Goal: Task Accomplishment & Management: Use online tool/utility

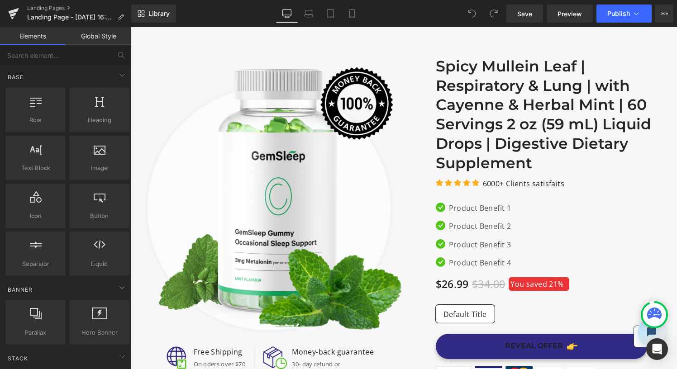
click at [655, 311] on icon at bounding box center [654, 313] width 14 height 11
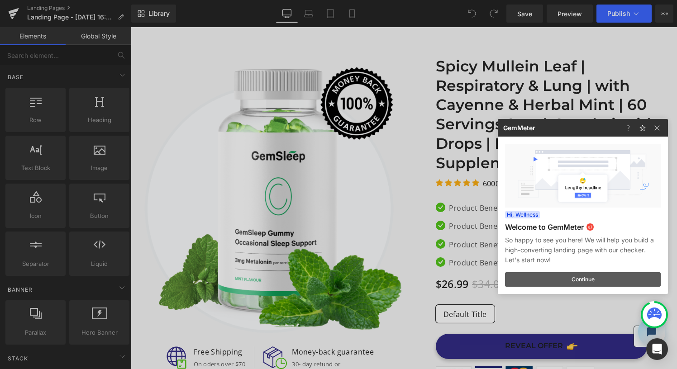
click at [631, 274] on button "Continue" at bounding box center [583, 279] width 156 height 14
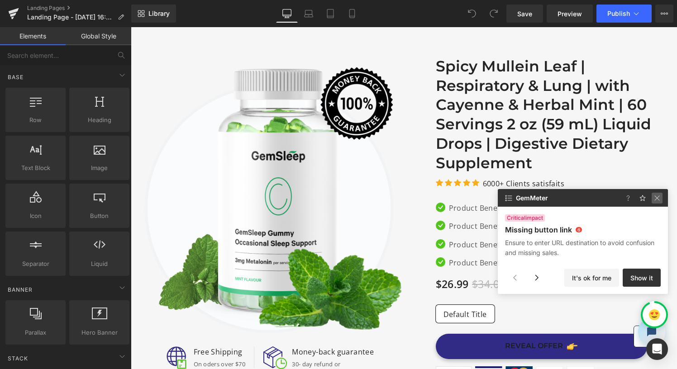
click at [661, 199] on img at bounding box center [656, 198] width 11 height 11
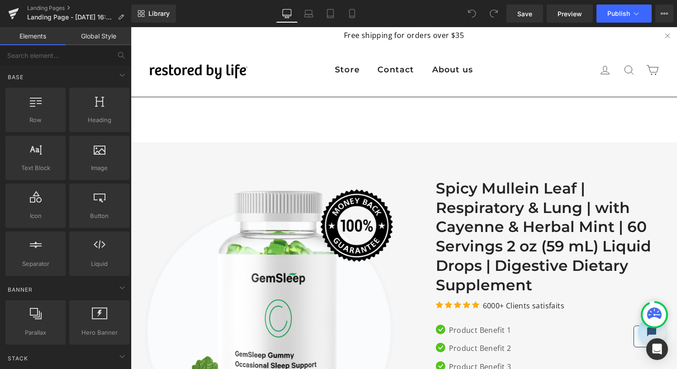
click at [447, 75] on link "About us" at bounding box center [452, 70] width 59 height 19
click at [219, 60] on img at bounding box center [199, 71] width 100 height 24
click at [218, 76] on img at bounding box center [199, 71] width 100 height 24
click at [668, 14] on button "Upgrade Plan View Live Page View with current Template Save Template to Library…" at bounding box center [664, 14] width 18 height 18
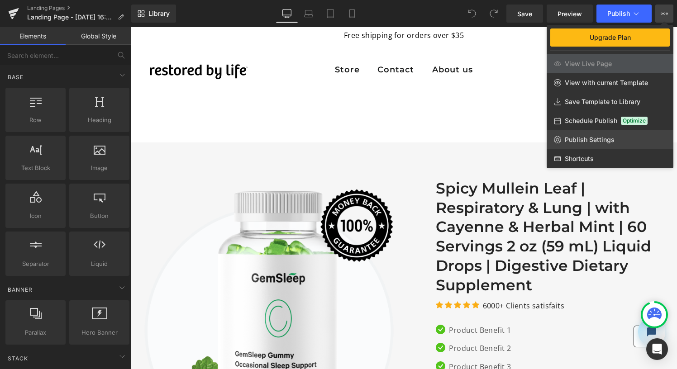
click at [587, 132] on link "Publish Settings" at bounding box center [609, 139] width 127 height 19
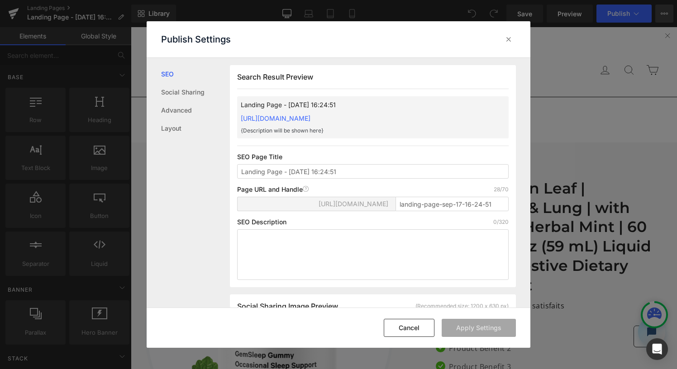
scroll to position [0, 0]
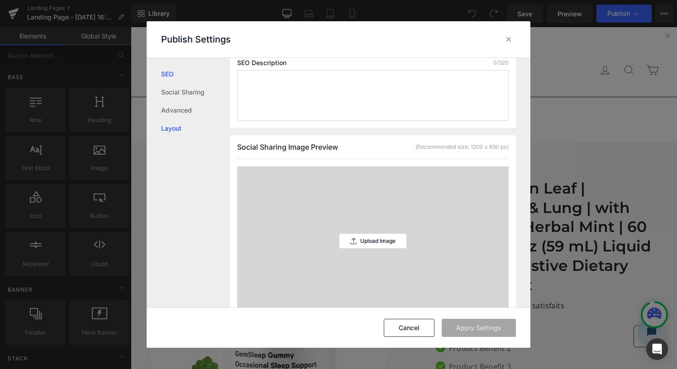
click at [177, 127] on link "Layout" at bounding box center [195, 128] width 69 height 18
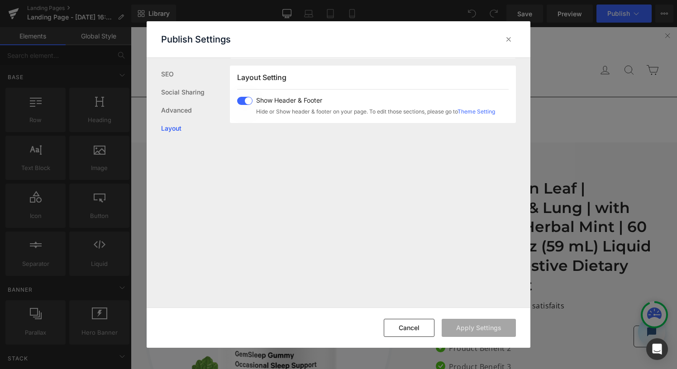
scroll to position [541, 0]
click at [245, 102] on span at bounding box center [244, 100] width 15 height 8
click at [472, 328] on button "Apply Settings" at bounding box center [478, 328] width 74 height 18
click at [509, 40] on icon at bounding box center [508, 39] width 9 height 9
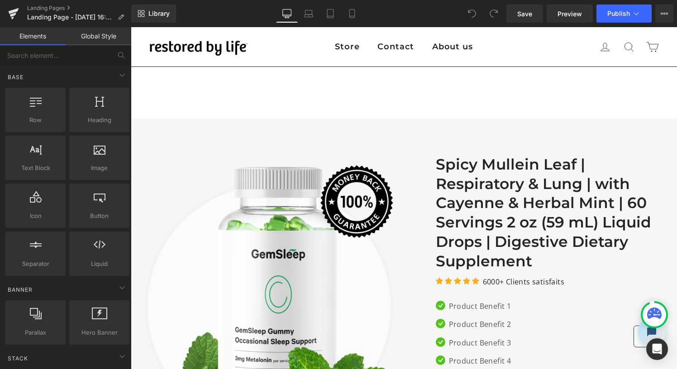
scroll to position [0, 0]
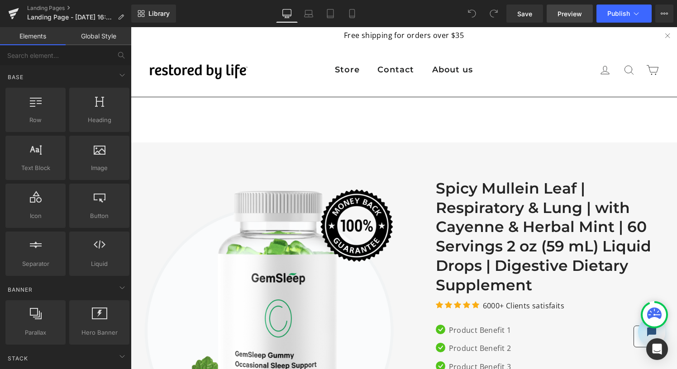
click at [558, 9] on span "Preview" at bounding box center [569, 13] width 24 height 9
click at [104, 38] on link "Global Style" at bounding box center [99, 36] width 66 height 18
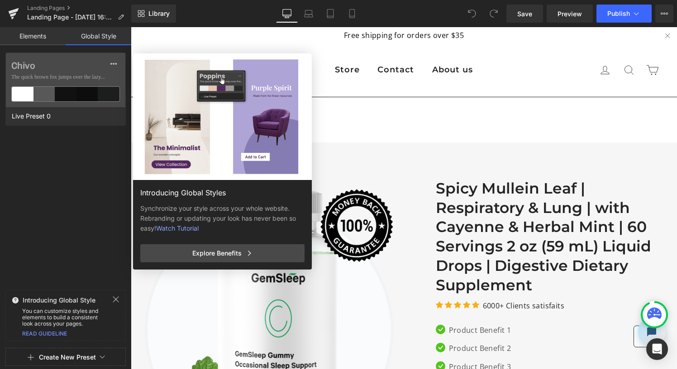
click at [36, 37] on link "Elements" at bounding box center [33, 36] width 66 height 18
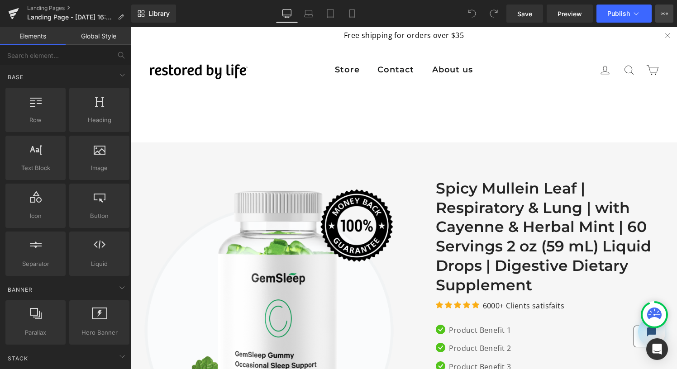
click at [668, 21] on button "Upgrade Plan View Live Page View with current Template Save Template to Library…" at bounding box center [664, 14] width 18 height 18
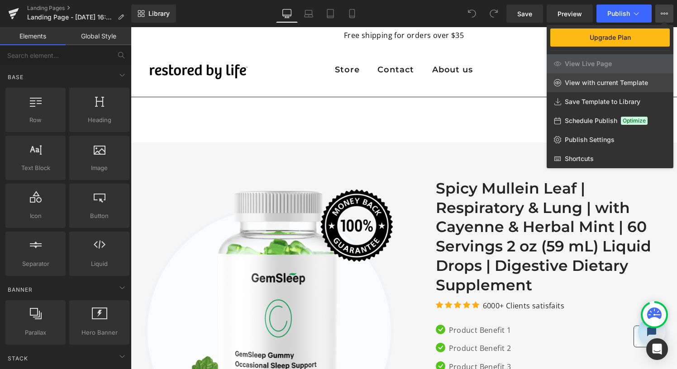
click at [622, 76] on link "View with current Template" at bounding box center [609, 82] width 127 height 19
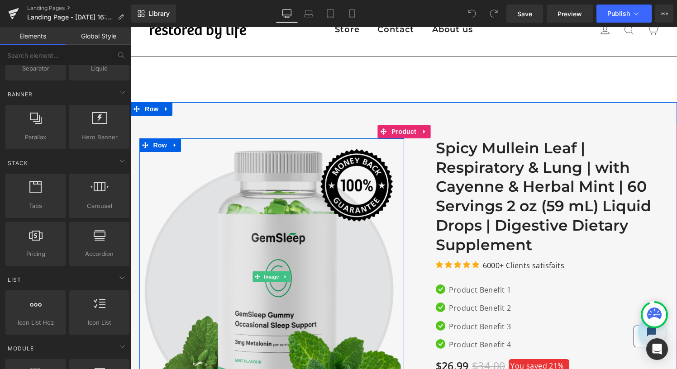
scroll to position [26, 0]
